Goal: Transaction & Acquisition: Purchase product/service

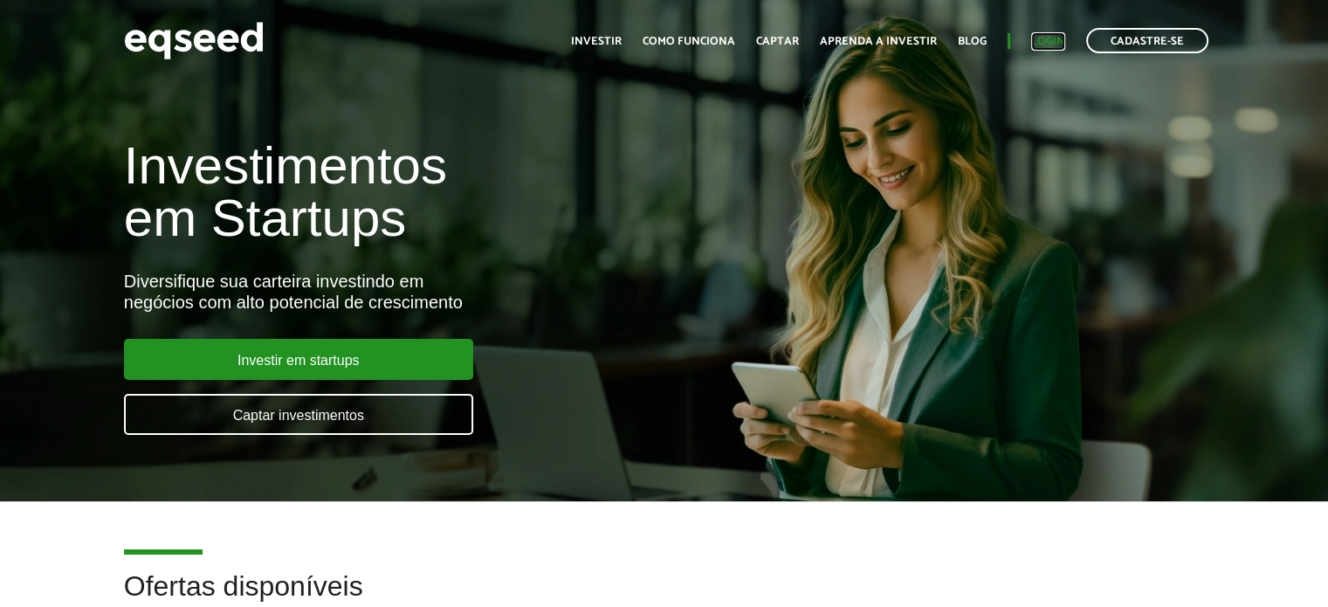
click at [1048, 36] on link "Login" at bounding box center [1048, 41] width 34 height 11
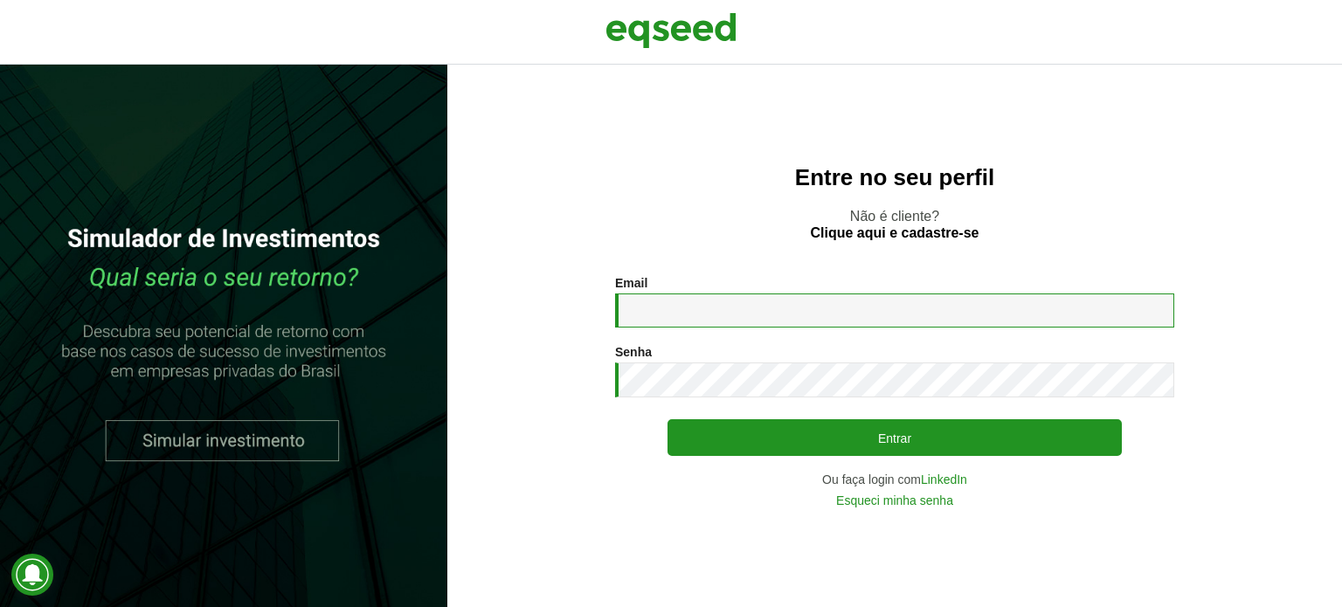
click at [721, 317] on input "Email *" at bounding box center [894, 310] width 559 height 34
type input "**********"
click at [667, 419] on button "Entrar" at bounding box center [894, 437] width 454 height 37
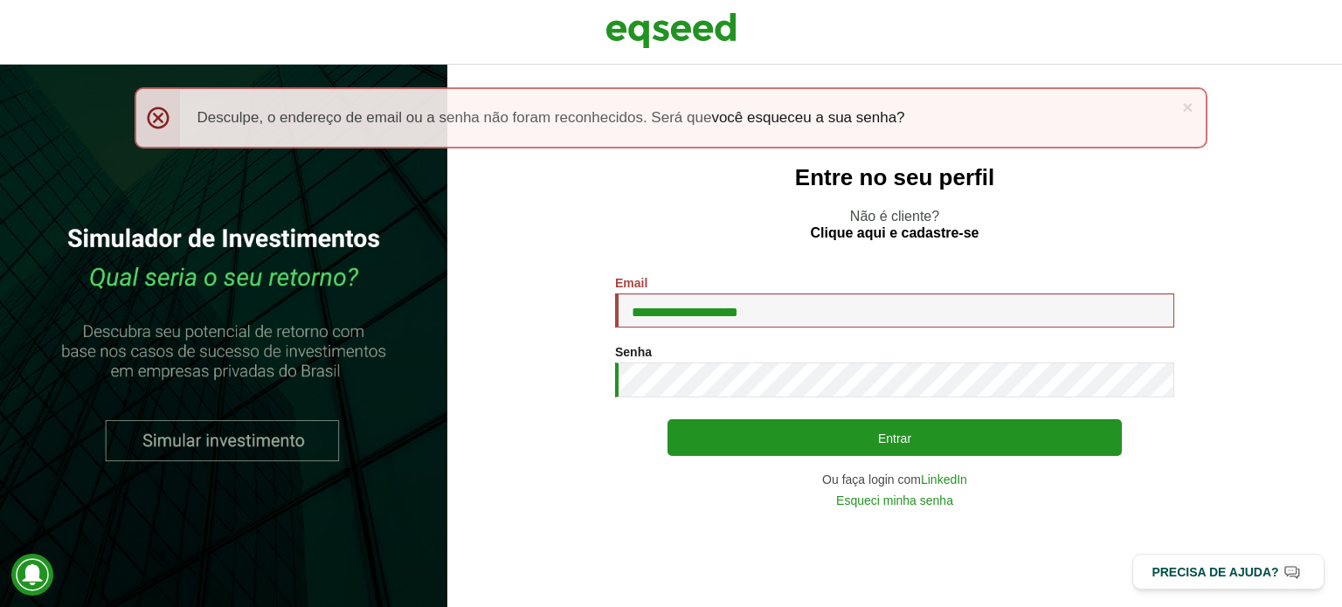
click at [648, 362] on div "Senha * Digite a senha que será usada em conjunto com seu e-mail." at bounding box center [894, 371] width 559 height 52
click at [667, 419] on button "Entrar" at bounding box center [894, 437] width 454 height 37
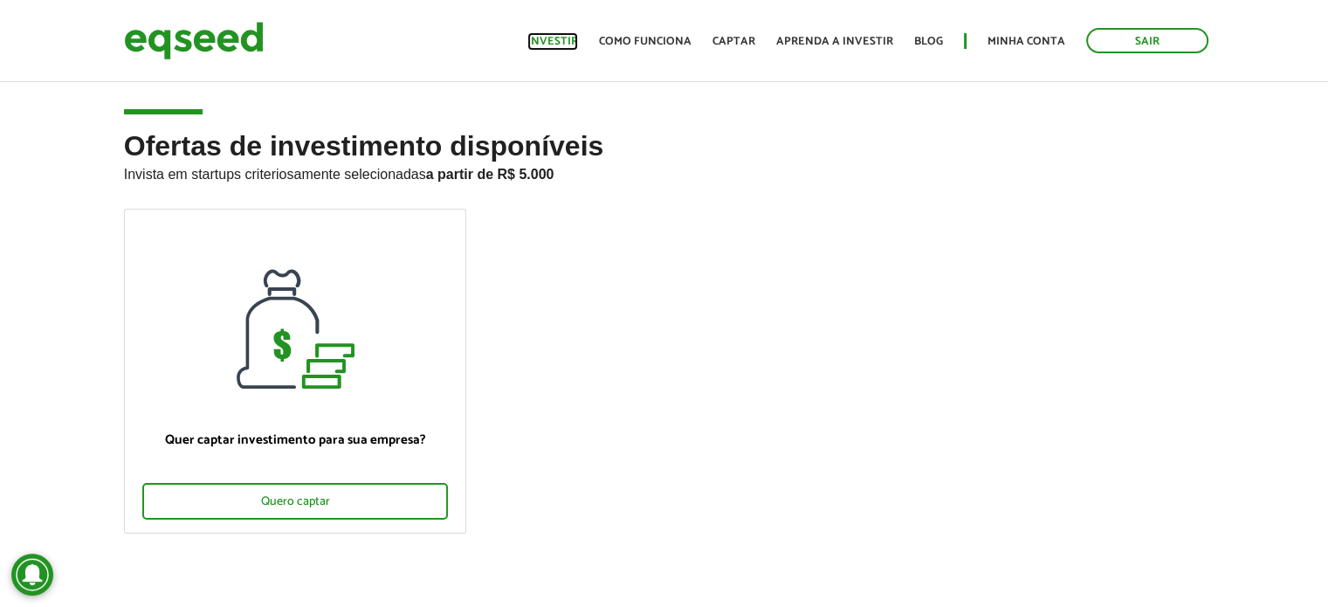
click at [551, 42] on link "Investir" at bounding box center [553, 41] width 51 height 11
click at [569, 42] on link "Investir" at bounding box center [553, 41] width 51 height 11
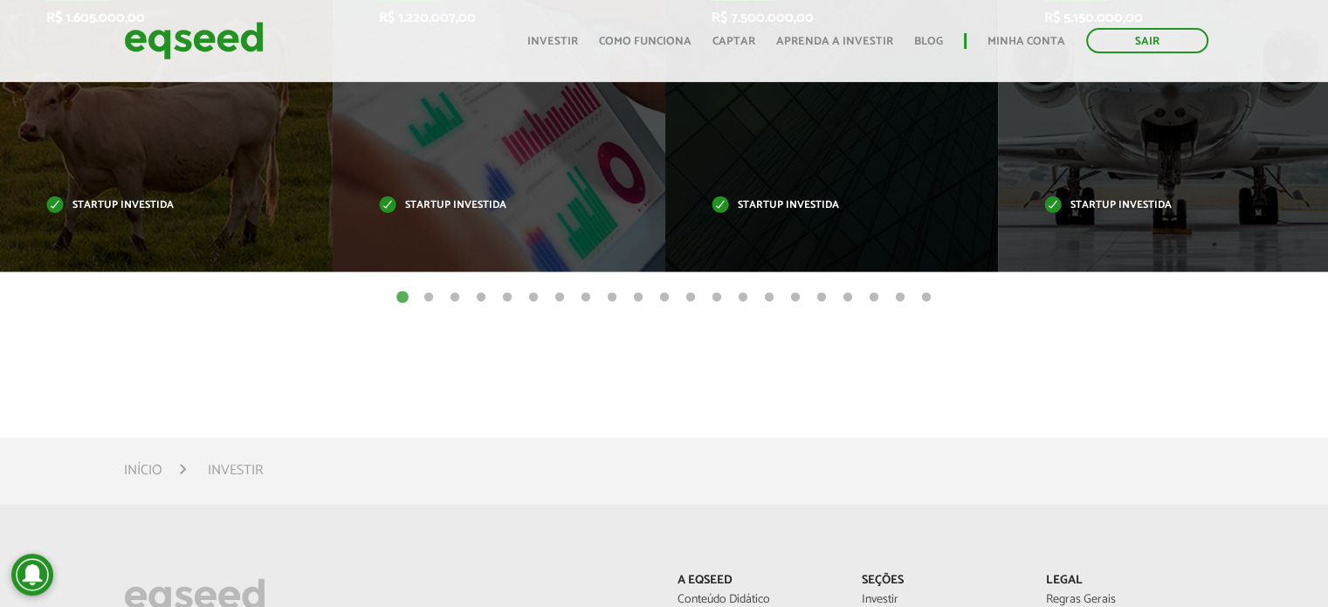
scroll to position [652, 0]
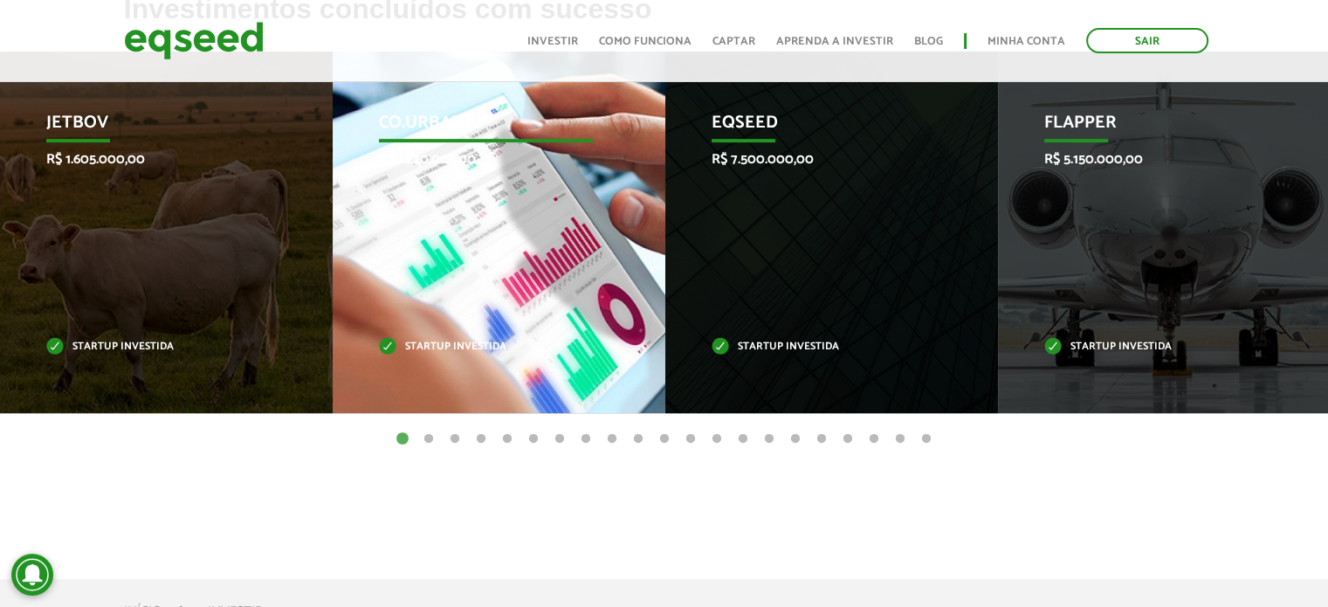
click at [494, 376] on div "Co.Urban R$ 1.220.007,00 Startup investida" at bounding box center [486, 233] width 307 height 362
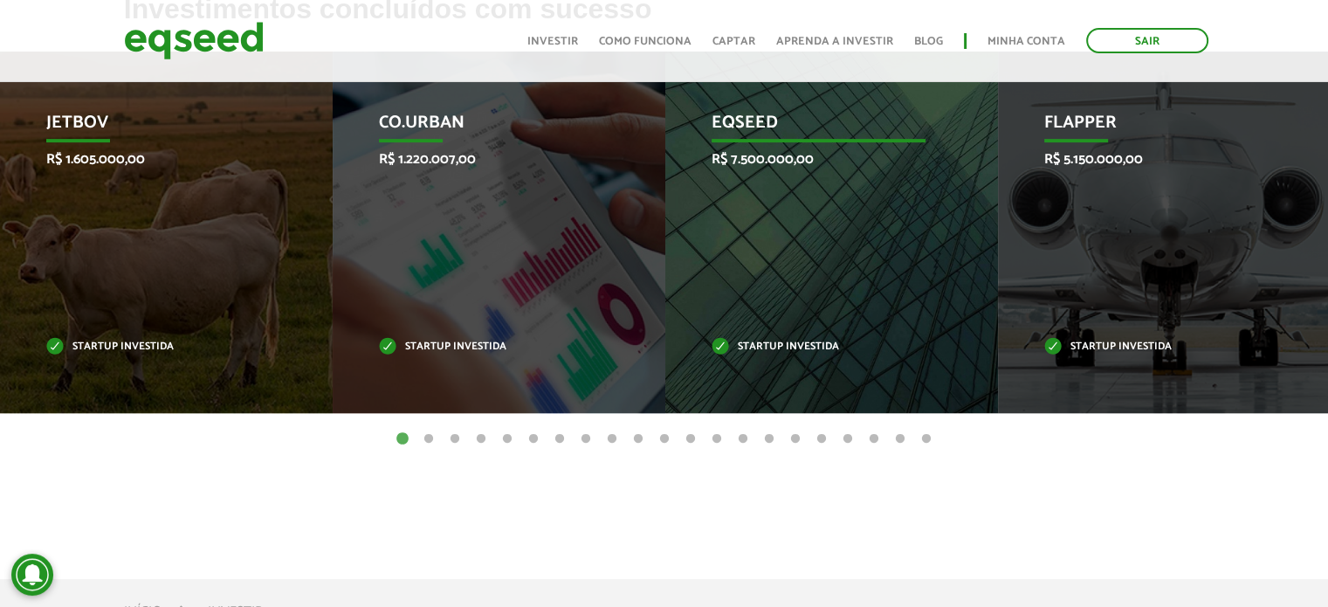
click at [780, 348] on p "Startup investida" at bounding box center [819, 347] width 215 height 10
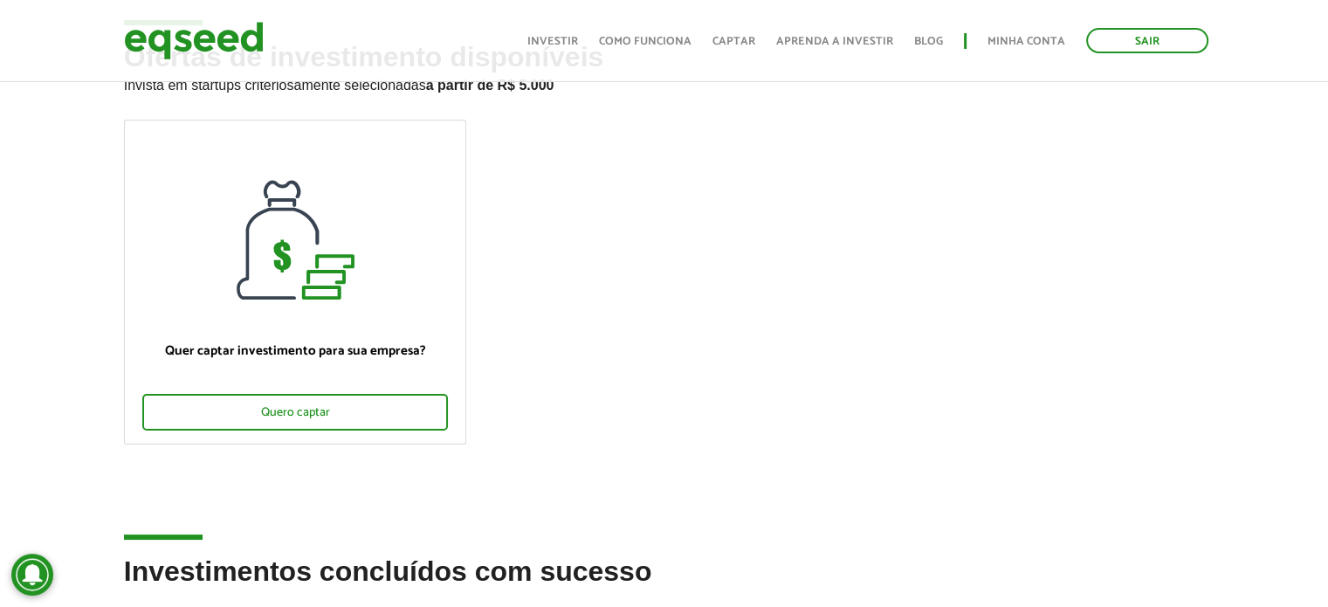
scroll to position [0, 0]
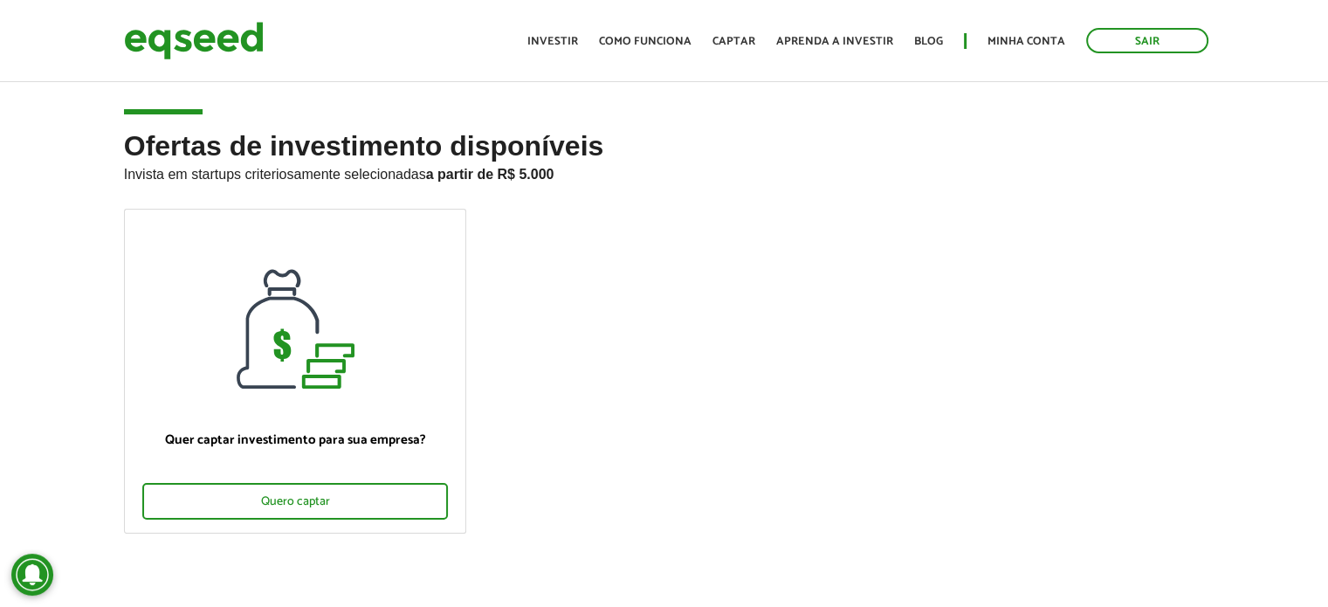
click at [465, 116] on article "Ofertas de investimento disponíveis Invista em startups criteriosamente selecio…" at bounding box center [664, 362] width 1328 height 567
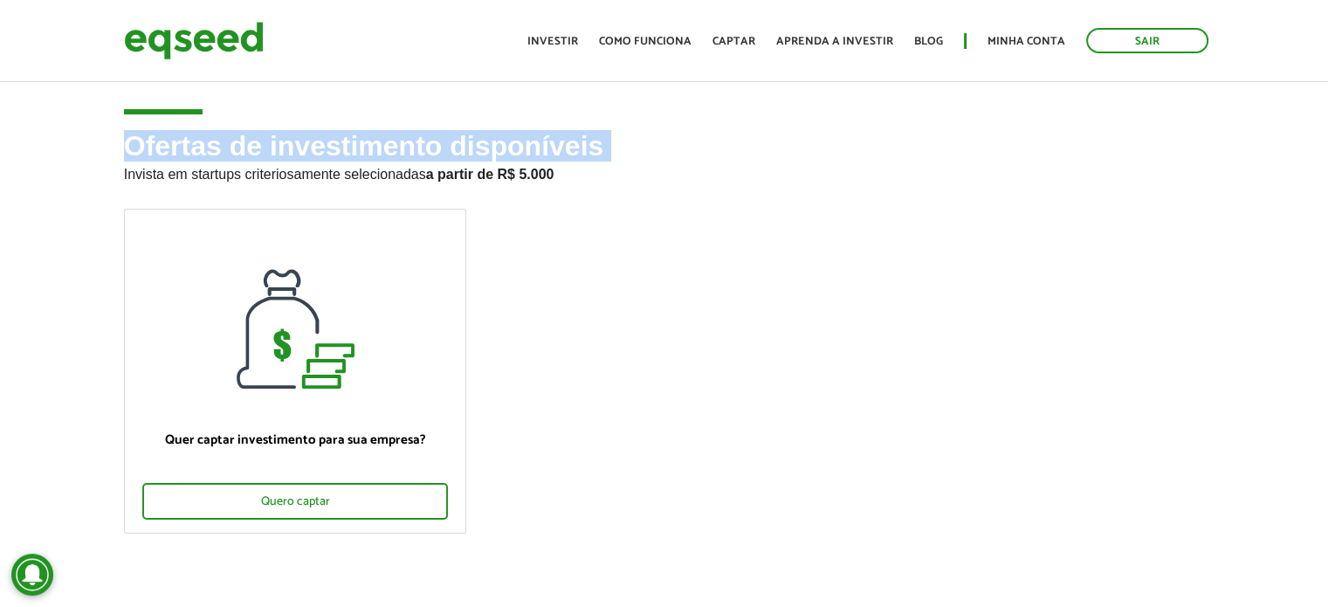
click at [465, 116] on article "Ofertas de investimento disponíveis Invista em startups criteriosamente selecio…" at bounding box center [664, 362] width 1328 height 567
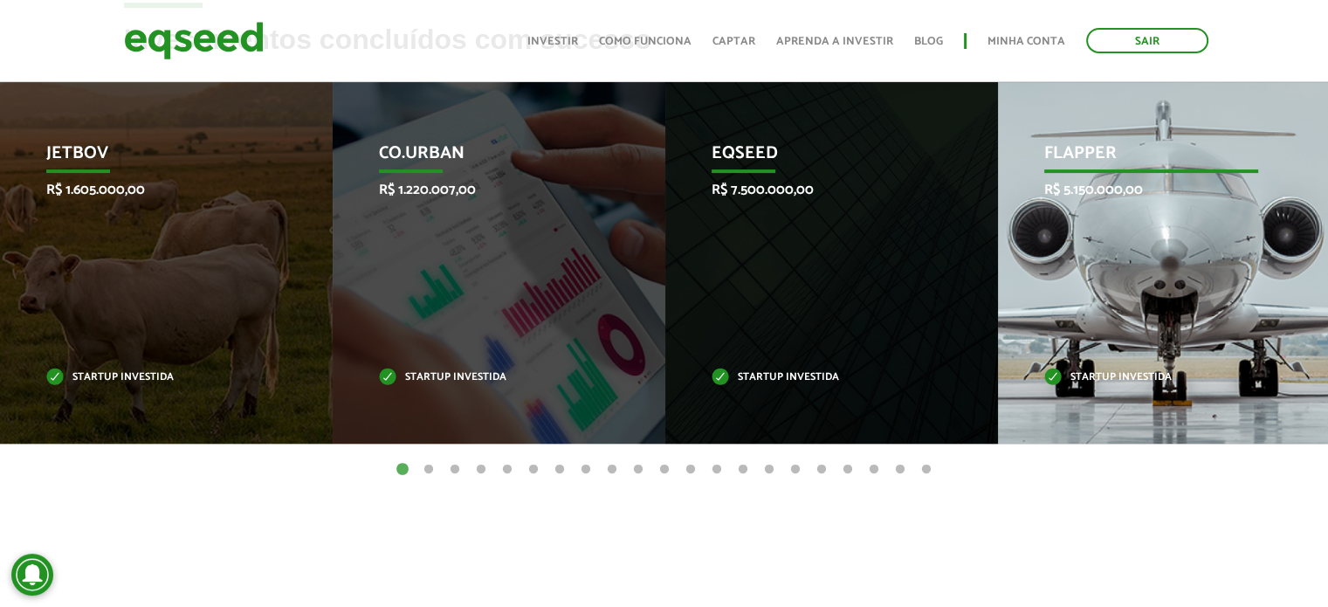
scroll to position [617, 0]
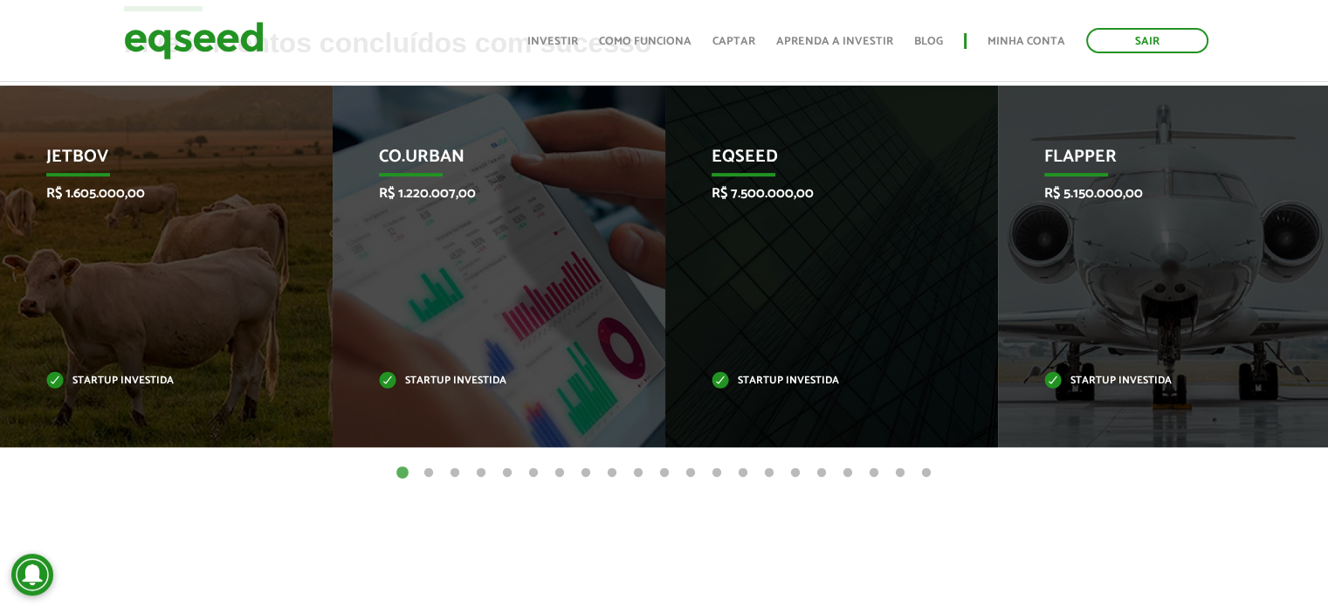
click at [424, 471] on button "2" at bounding box center [428, 473] width 17 height 17
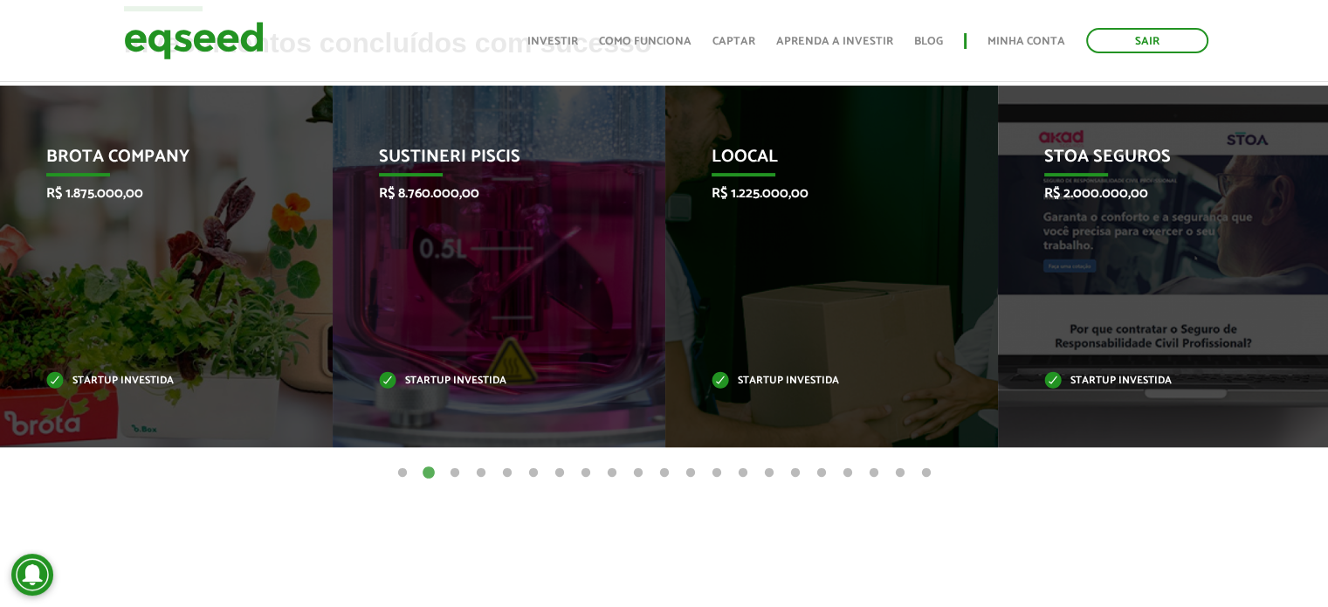
click at [460, 471] on button "3" at bounding box center [454, 473] width 17 height 17
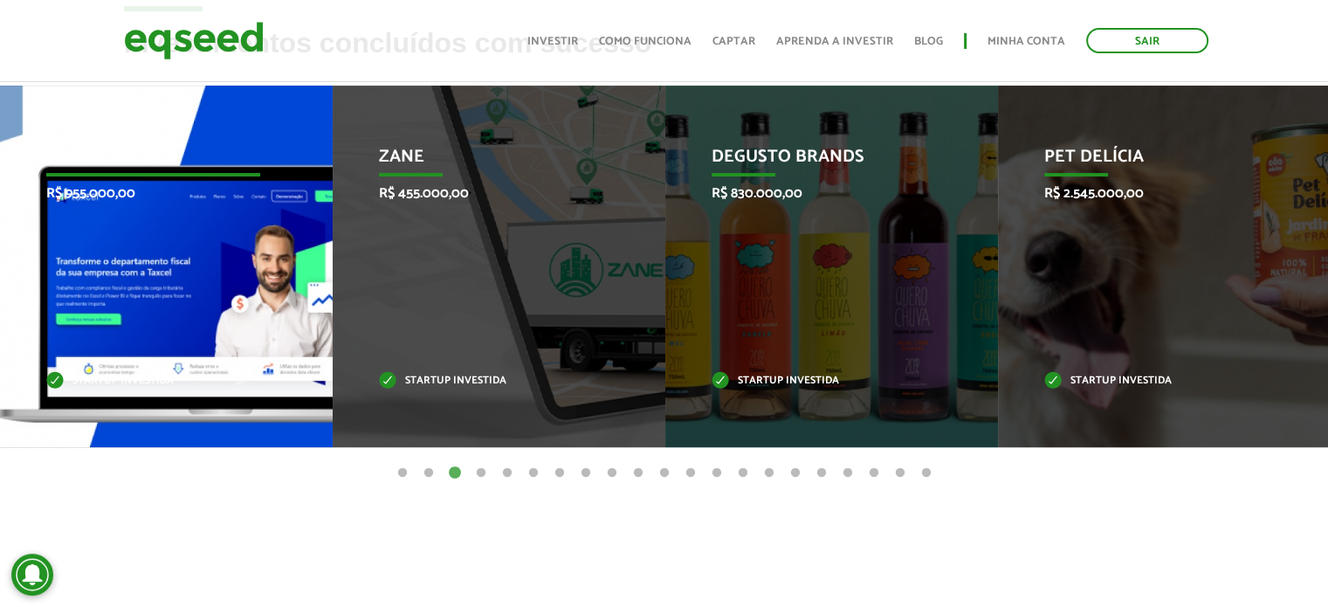
click at [279, 326] on div "Taxcel R$ 955.000,00 Startup investida" at bounding box center [153, 267] width 307 height 362
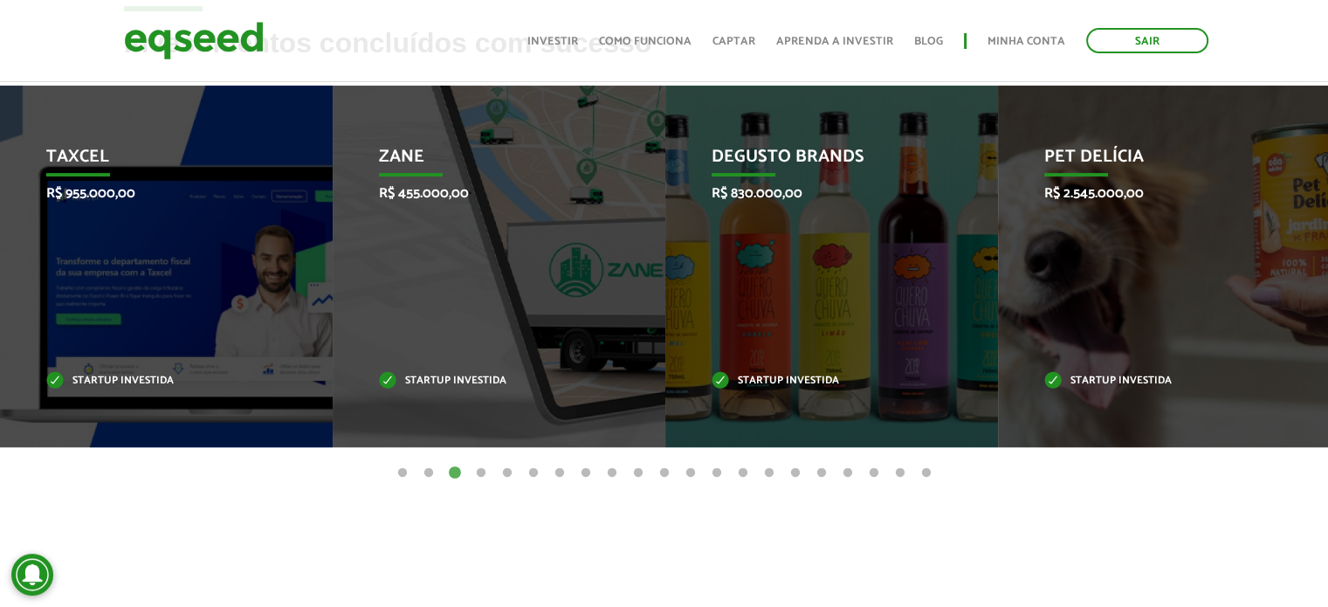
click at [479, 467] on button "4" at bounding box center [481, 473] width 17 height 17
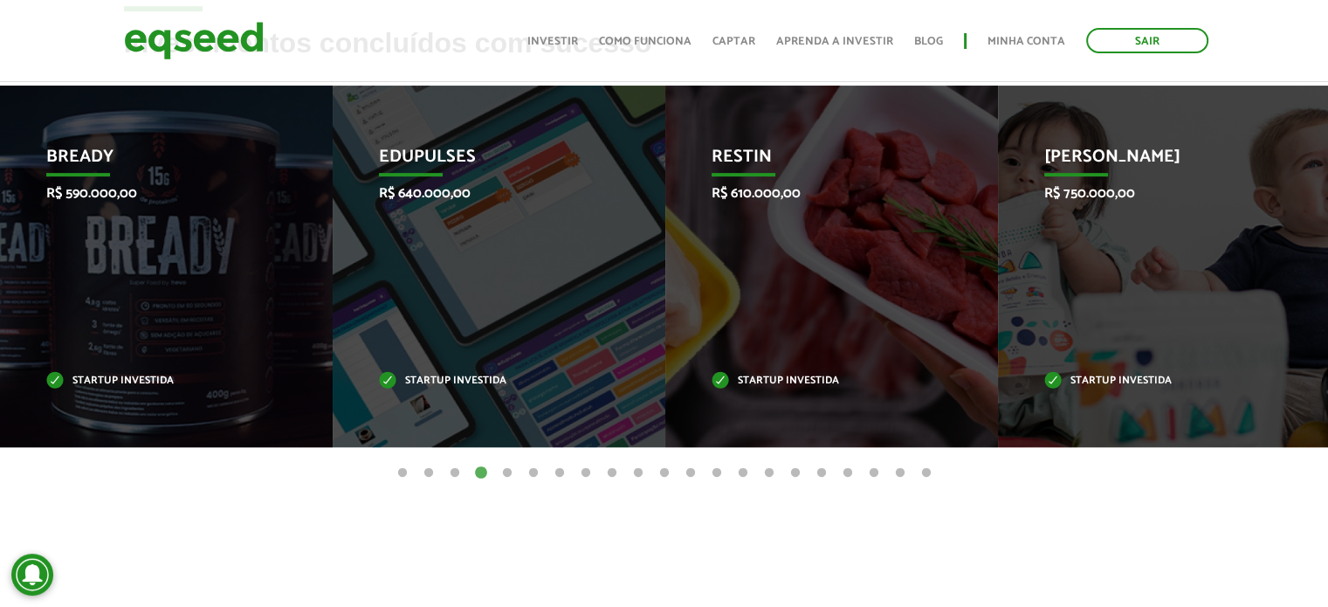
click at [506, 471] on button "5" at bounding box center [507, 473] width 17 height 17
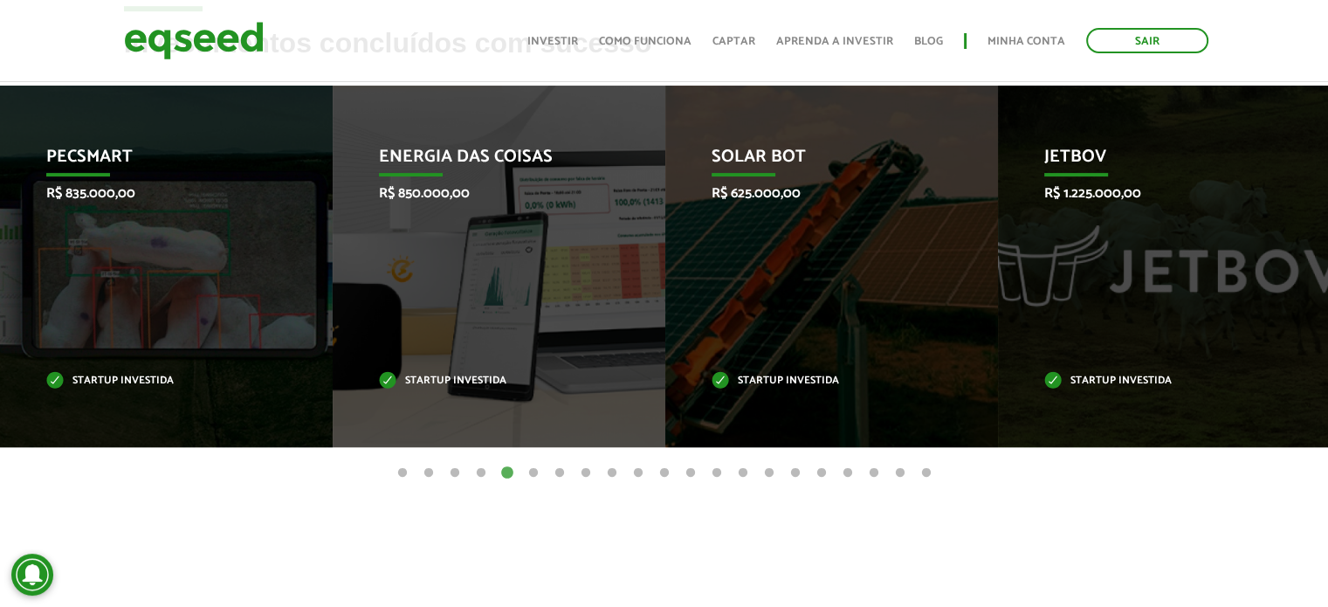
click at [531, 471] on button "6" at bounding box center [533, 473] width 17 height 17
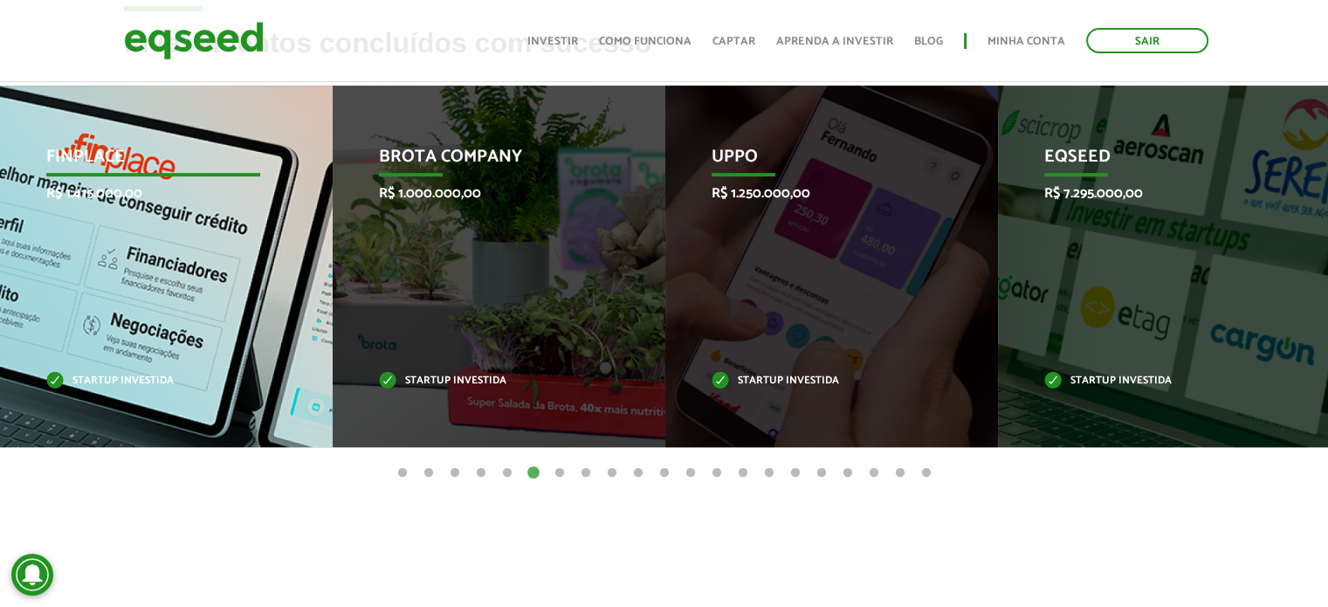
click at [128, 188] on p "R$ 1.415.000,00" at bounding box center [153, 193] width 215 height 17
